Goal: Task Accomplishment & Management: Use online tool/utility

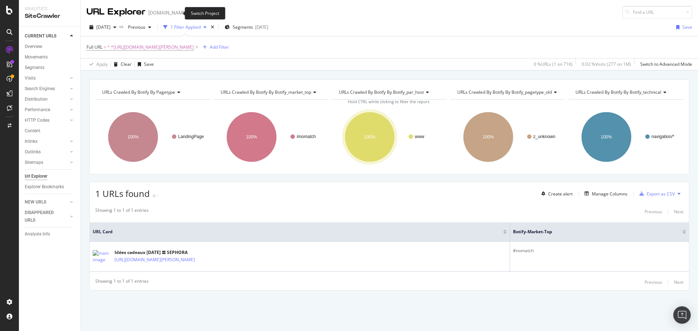
click at [187, 12] on span at bounding box center [192, 12] width 10 height 5
click at [190, 12] on icon "arrow-right-arrow-left" at bounding box center [192, 12] width 4 height 5
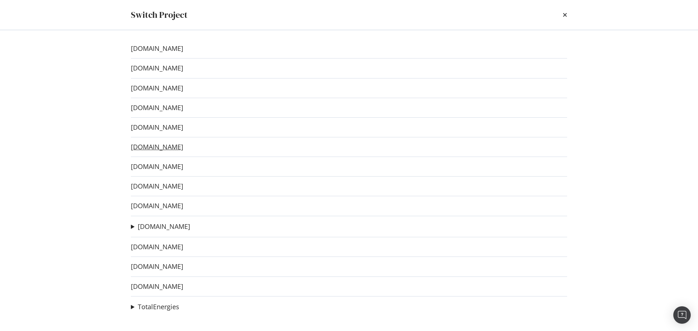
click at [178, 148] on link "[DOMAIN_NAME]" at bounding box center [157, 147] width 52 height 8
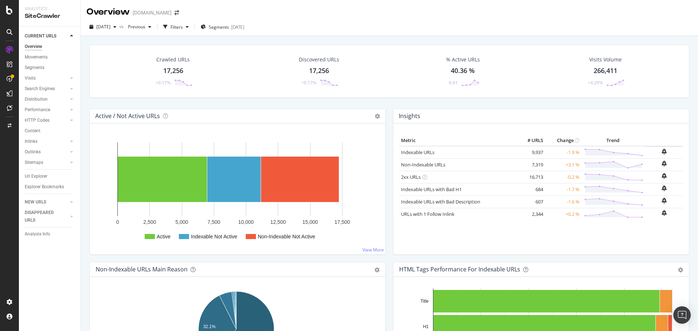
drag, startPoint x: 35, startPoint y: 177, endPoint x: 186, endPoint y: 115, distance: 163.3
click at [35, 177] on div "Url Explorer" at bounding box center [36, 177] width 23 height 8
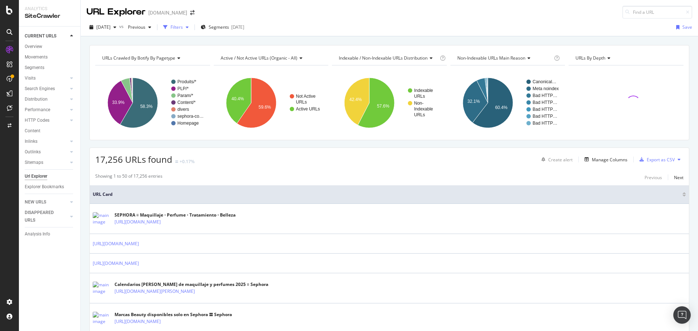
click at [183, 28] on div "Filters" at bounding box center [176, 27] width 12 height 6
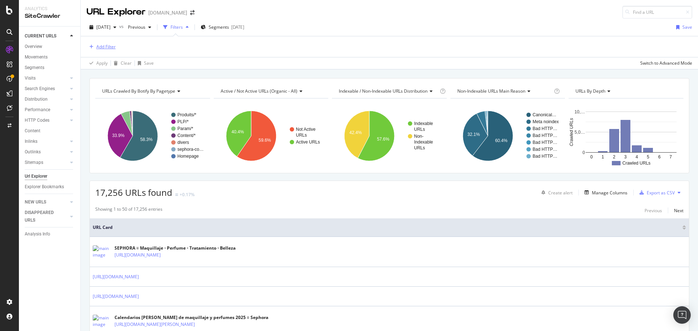
click at [110, 44] on div "Add Filter" at bounding box center [105, 47] width 19 height 6
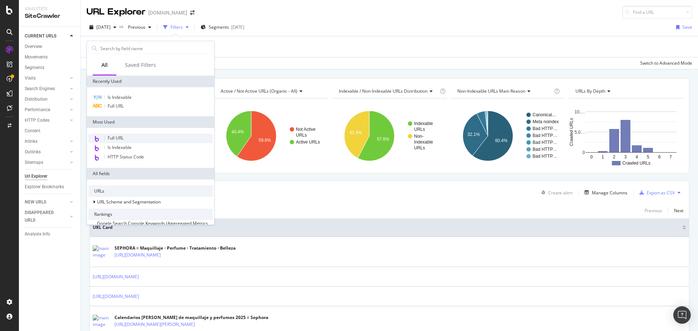
click at [142, 140] on div "Full URL" at bounding box center [150, 138] width 124 height 9
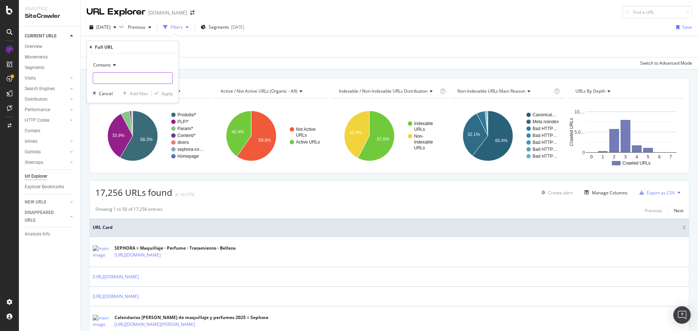
click at [132, 79] on input "text" at bounding box center [132, 78] width 79 height 12
paste input "[URL][DOMAIN_NAME][DATE]"
type input "[URL][DOMAIN_NAME][DATE]"
click at [165, 94] on div "Apply" at bounding box center [166, 93] width 11 height 6
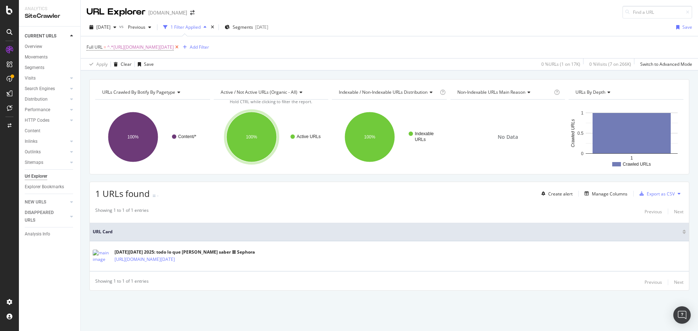
click at [180, 47] on icon at bounding box center [177, 47] width 6 height 7
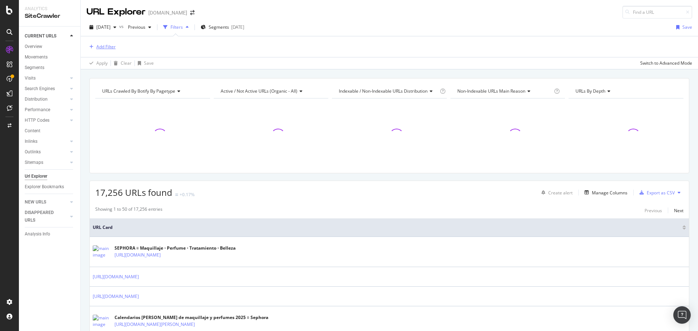
click at [113, 48] on div "Add Filter" at bounding box center [105, 47] width 19 height 6
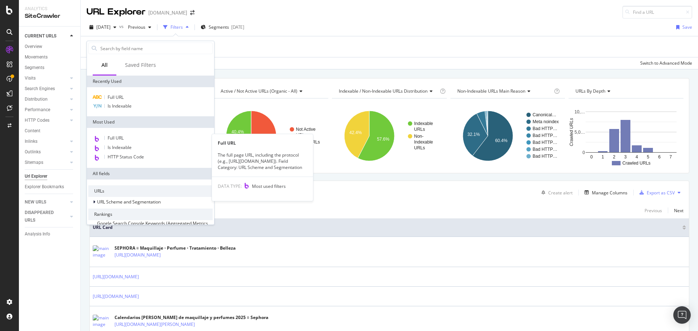
click at [124, 138] on span "Full URL" at bounding box center [116, 138] width 16 height 6
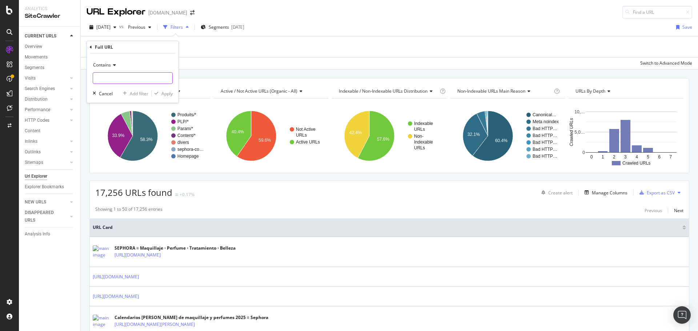
paste input "[URL][DOMAIN_NAME][DATE]"
type input "[URL][DOMAIN_NAME][DATE]"
click at [164, 93] on div "Apply" at bounding box center [166, 93] width 11 height 6
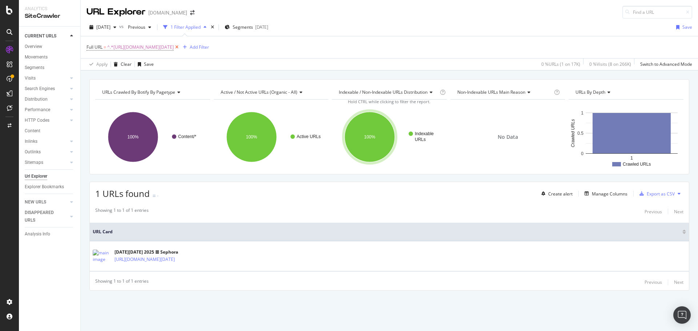
click at [180, 48] on icon at bounding box center [177, 47] width 6 height 7
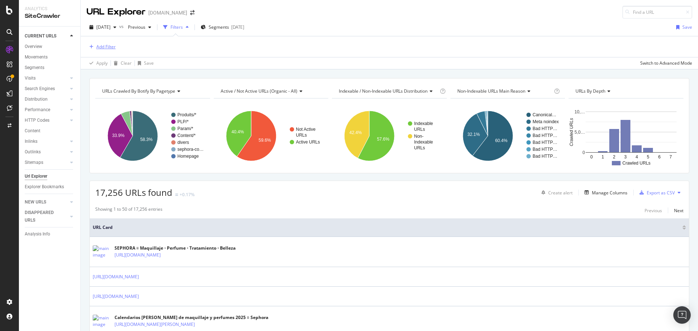
click at [109, 45] on div "Add Filter" at bounding box center [105, 47] width 19 height 6
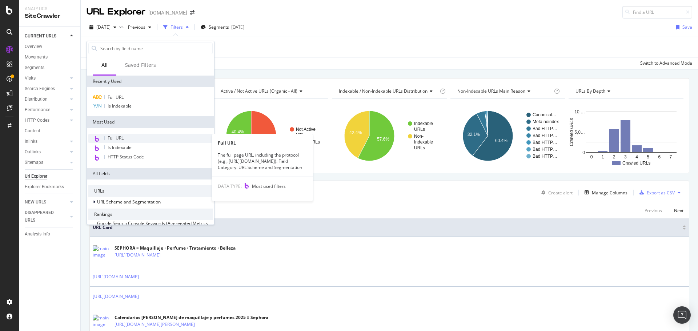
click at [142, 137] on div "Full URL" at bounding box center [150, 138] width 124 height 9
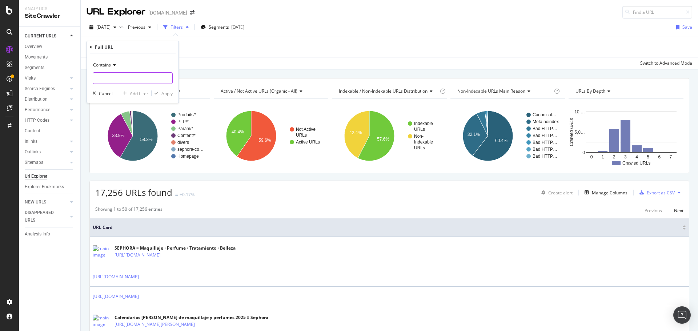
paste input "[URL][DOMAIN_NAME]"
type input "[URL][DOMAIN_NAME]"
click at [169, 95] on div "Apply" at bounding box center [166, 93] width 11 height 6
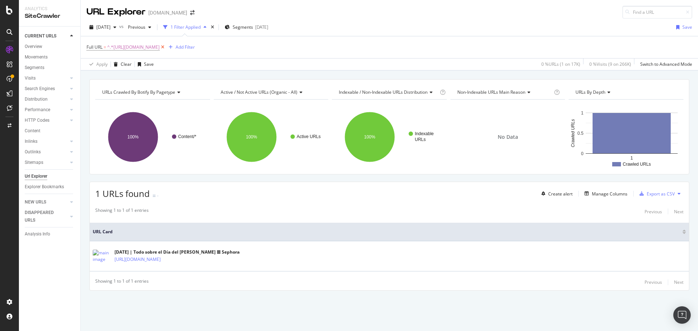
click at [166, 45] on icon at bounding box center [162, 47] width 6 height 7
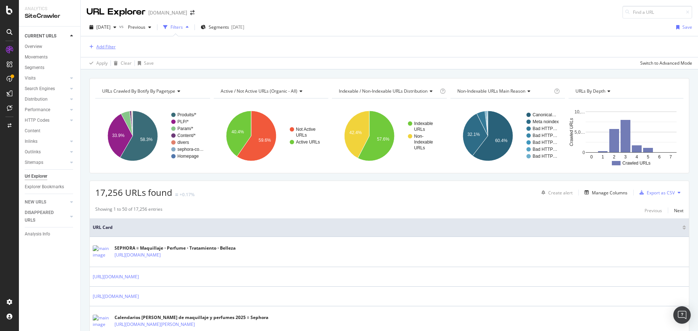
click at [100, 44] on div "Add Filter" at bounding box center [105, 47] width 19 height 6
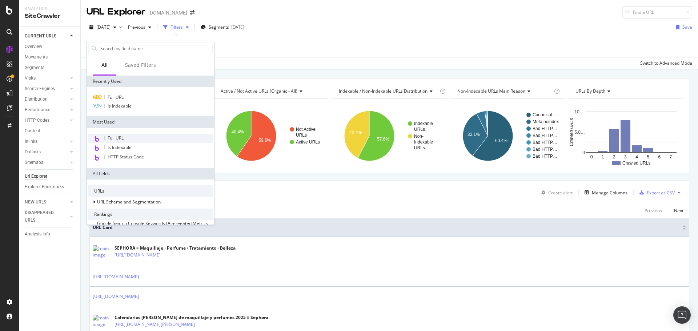
click at [119, 136] on span "Full URL" at bounding box center [116, 138] width 16 height 6
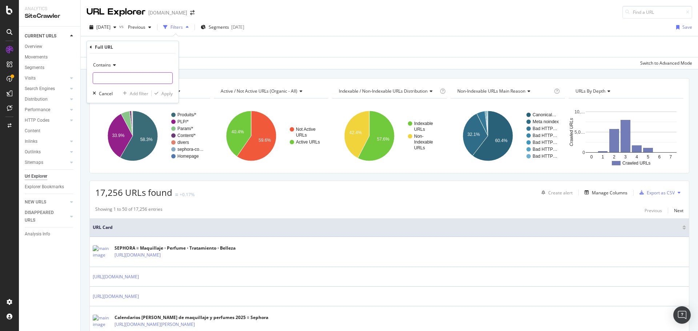
paste input "[URL][DOMAIN_NAME]"
type input "[URL][DOMAIN_NAME]"
click at [167, 93] on div "Apply" at bounding box center [166, 93] width 11 height 6
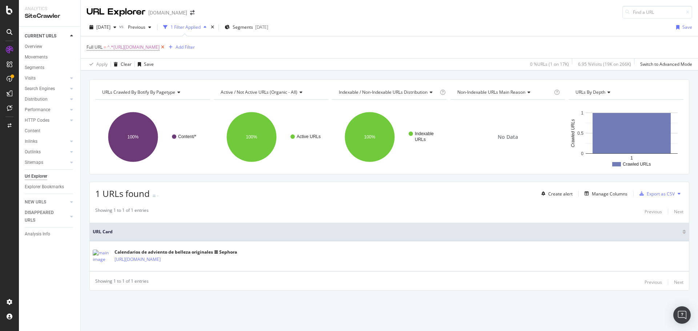
click at [166, 48] on icon at bounding box center [162, 47] width 6 height 7
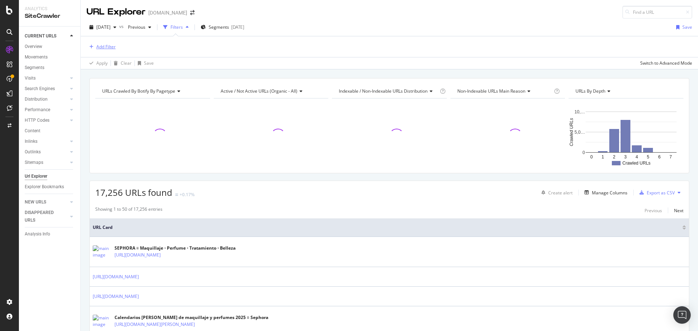
click at [104, 48] on div "Add Filter" at bounding box center [105, 47] width 19 height 6
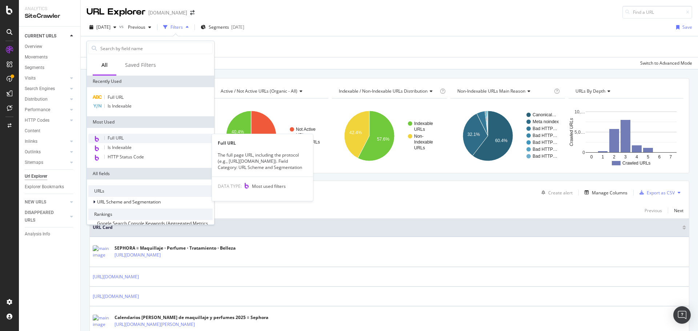
click at [118, 136] on span "Full URL" at bounding box center [116, 138] width 16 height 6
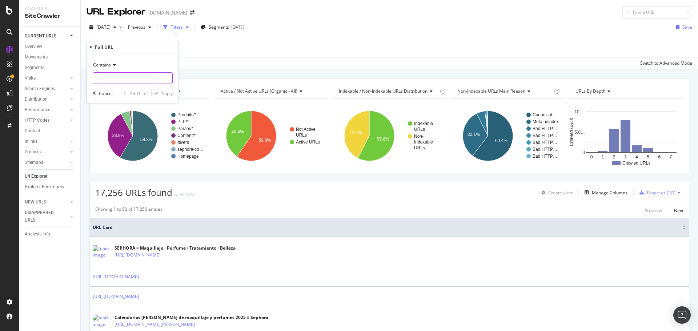
paste input "[URL][DOMAIN_NAME]"
type input "[URL][DOMAIN_NAME]"
click at [168, 95] on div "Apply" at bounding box center [166, 93] width 11 height 6
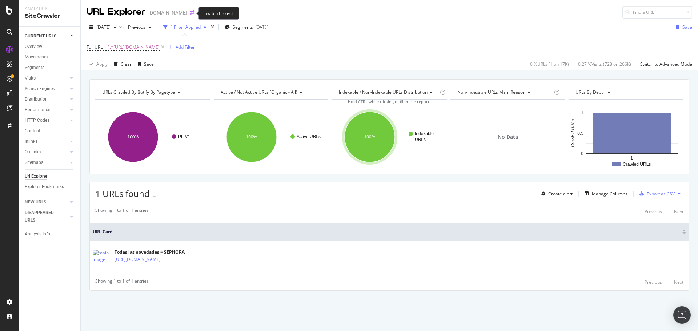
click at [191, 11] on icon "arrow-right-arrow-left" at bounding box center [192, 12] width 4 height 5
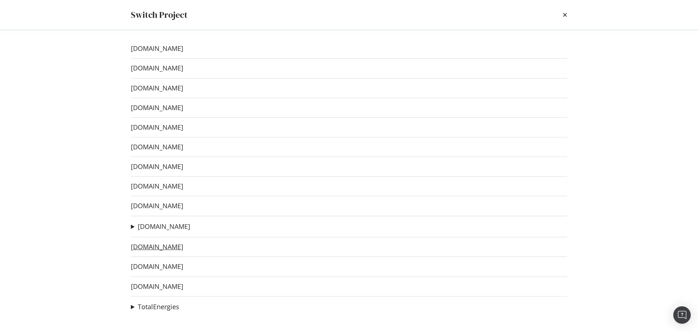
click at [159, 250] on link "[DOMAIN_NAME]" at bounding box center [157, 247] width 52 height 8
